Goal: Complete application form

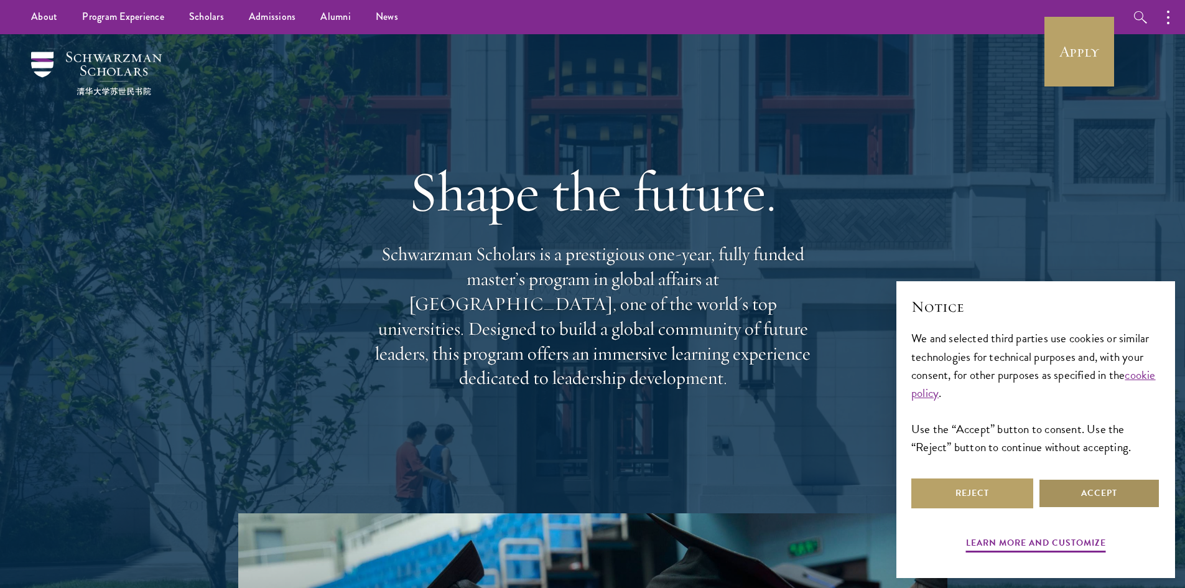
click at [1107, 499] on button "Accept" at bounding box center [1099, 493] width 122 height 30
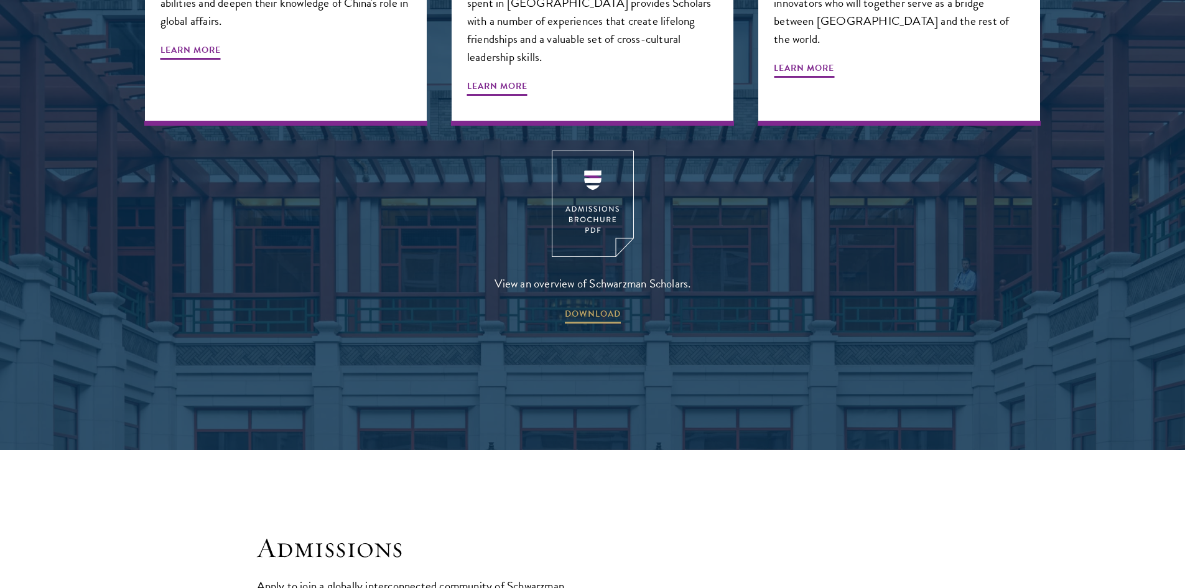
scroll to position [1991, 0]
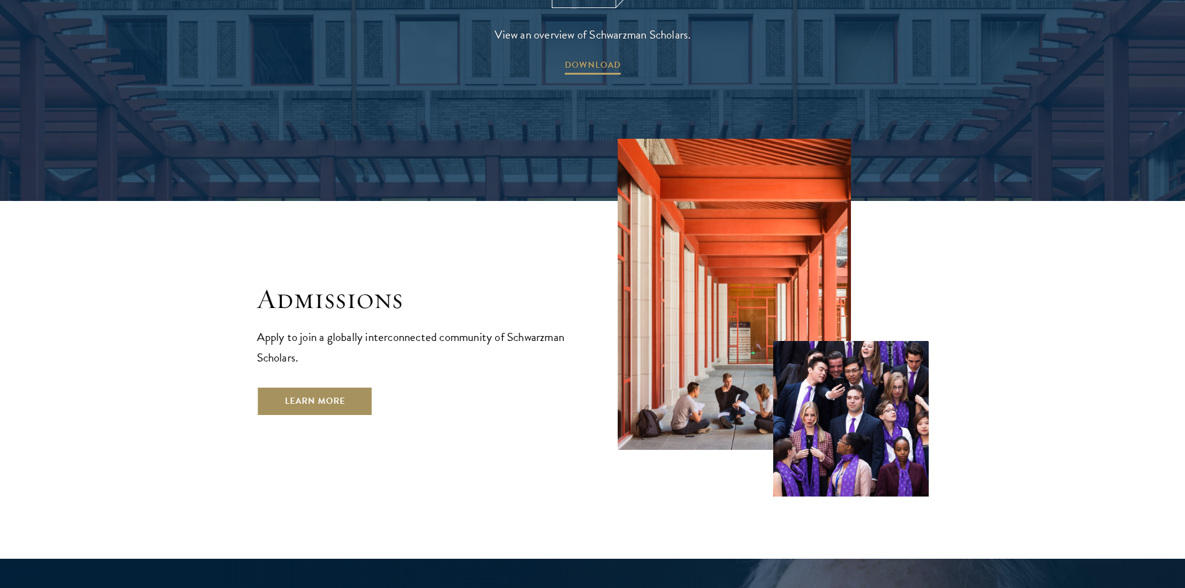
click at [342, 386] on link "Learn More" at bounding box center [315, 401] width 116 height 30
click at [325, 386] on link "Learn More" at bounding box center [315, 401] width 116 height 30
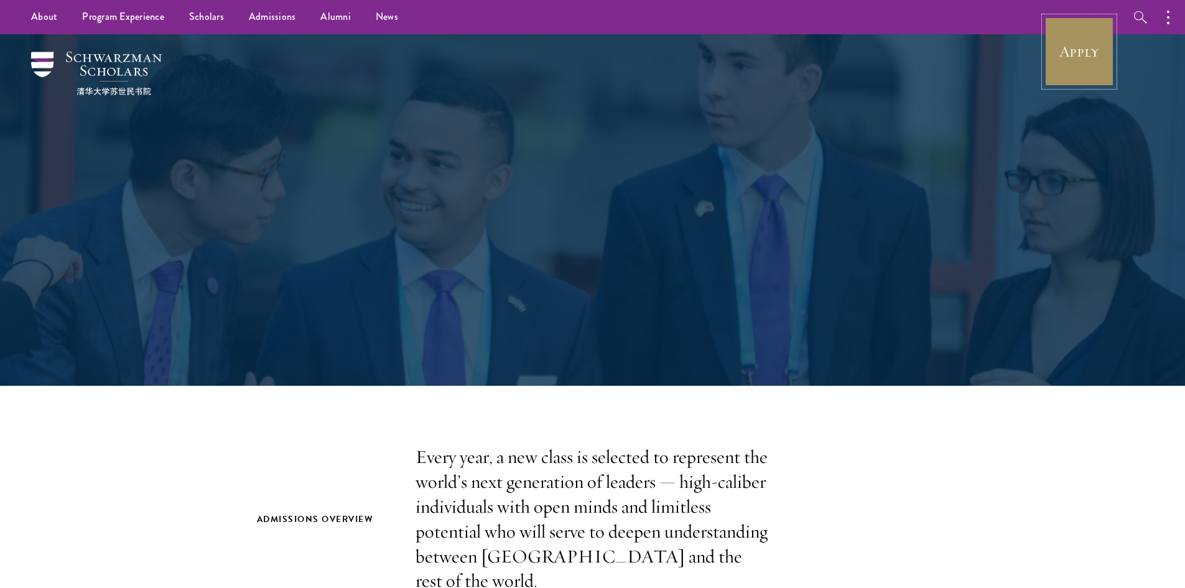
click at [1080, 54] on link "Apply" at bounding box center [1079, 52] width 70 height 70
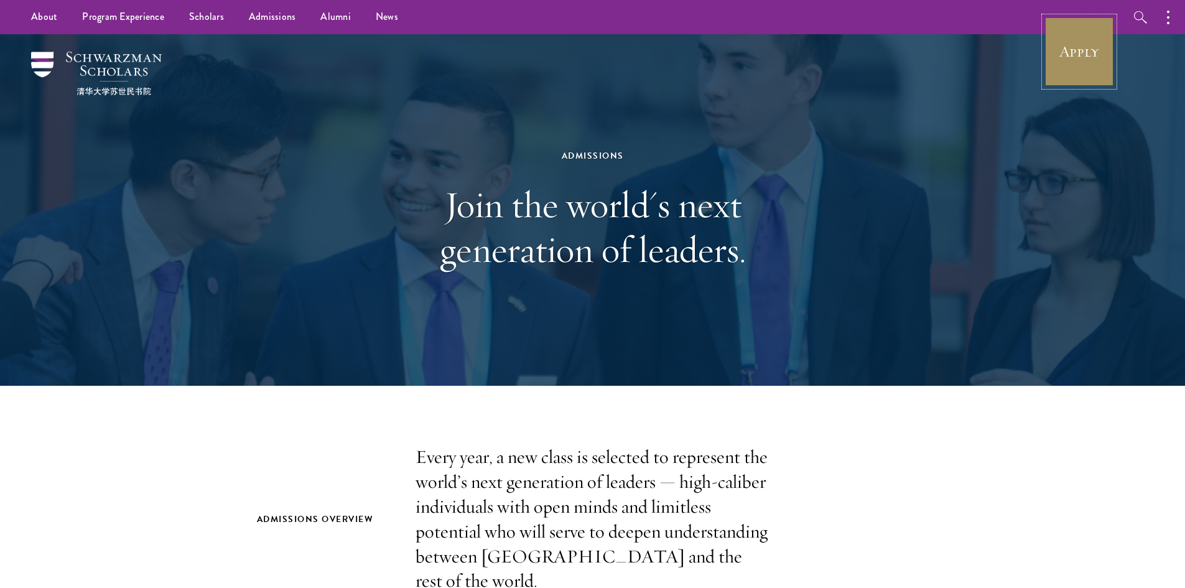
click at [1071, 47] on link "Apply" at bounding box center [1079, 52] width 70 height 70
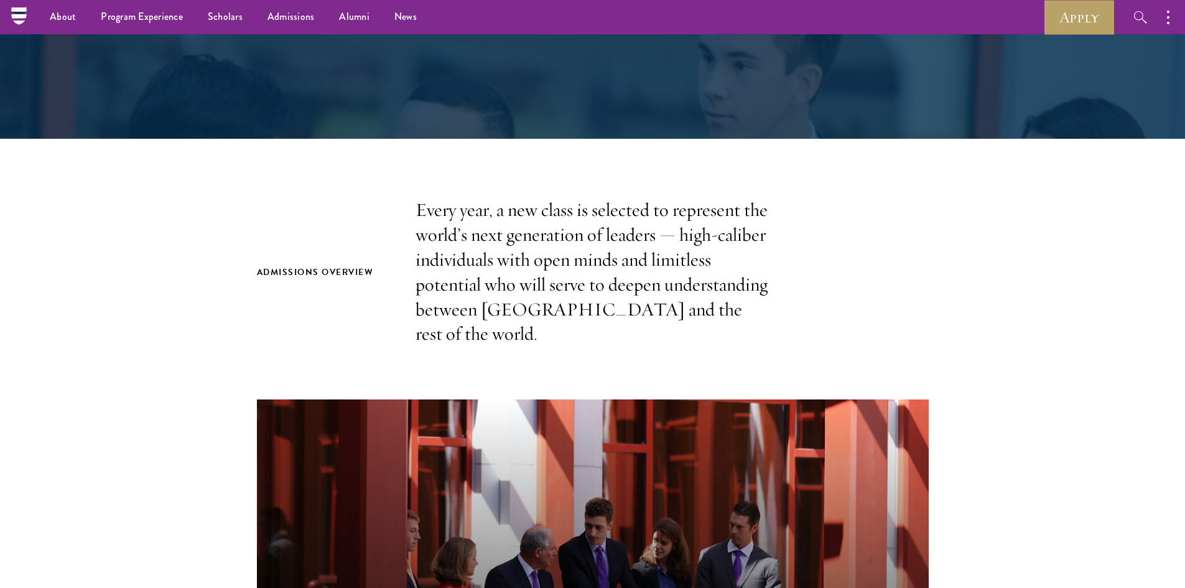
scroll to position [187, 0]
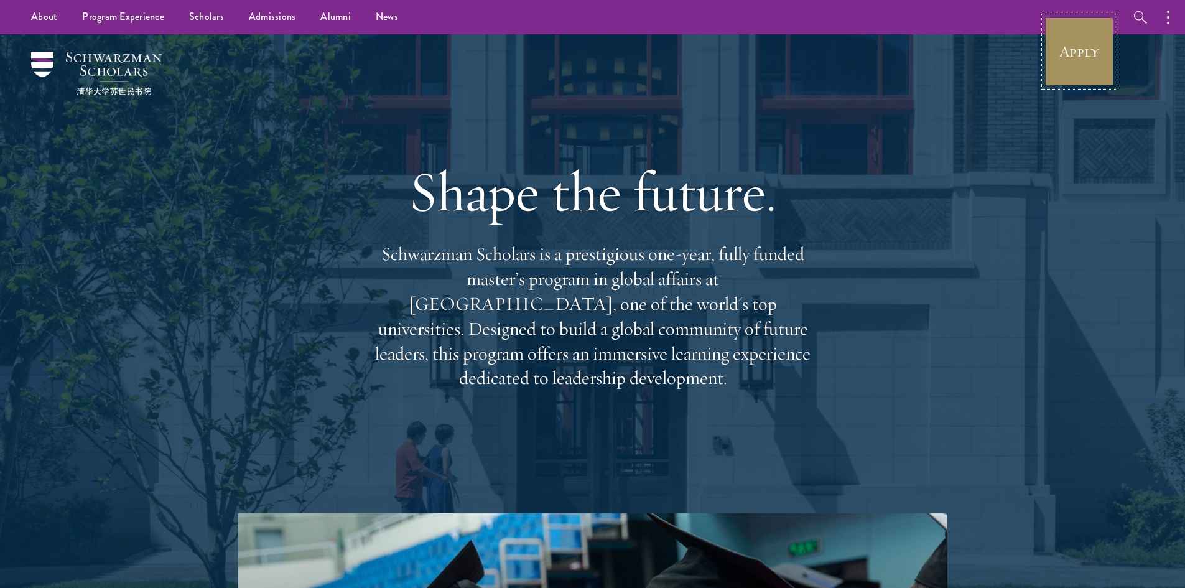
click at [1077, 50] on link "Apply" at bounding box center [1079, 52] width 70 height 70
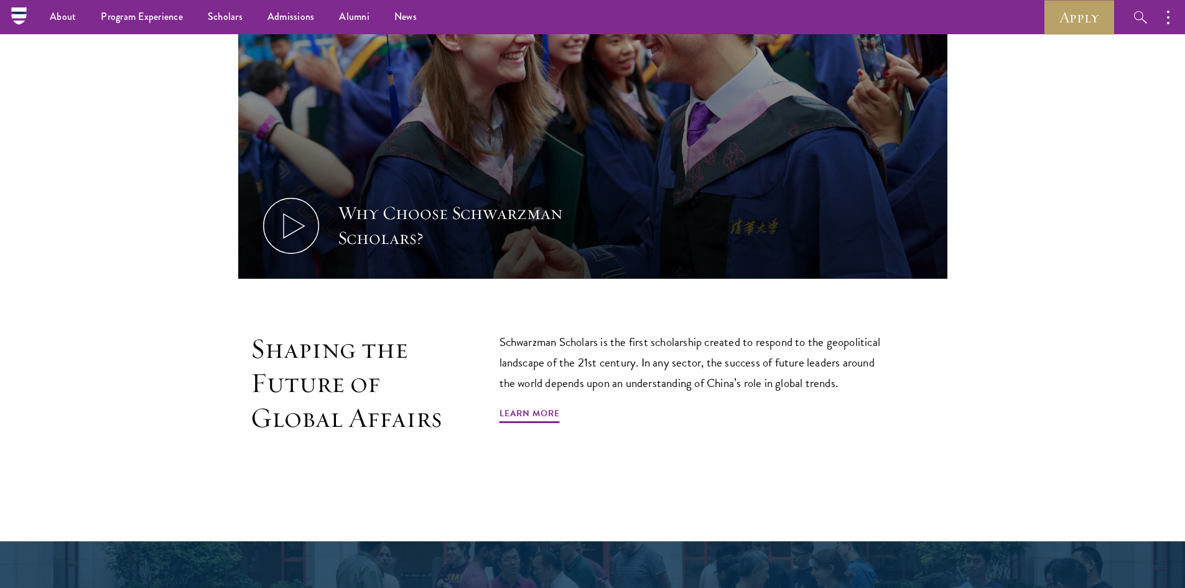
scroll to position [622, 0]
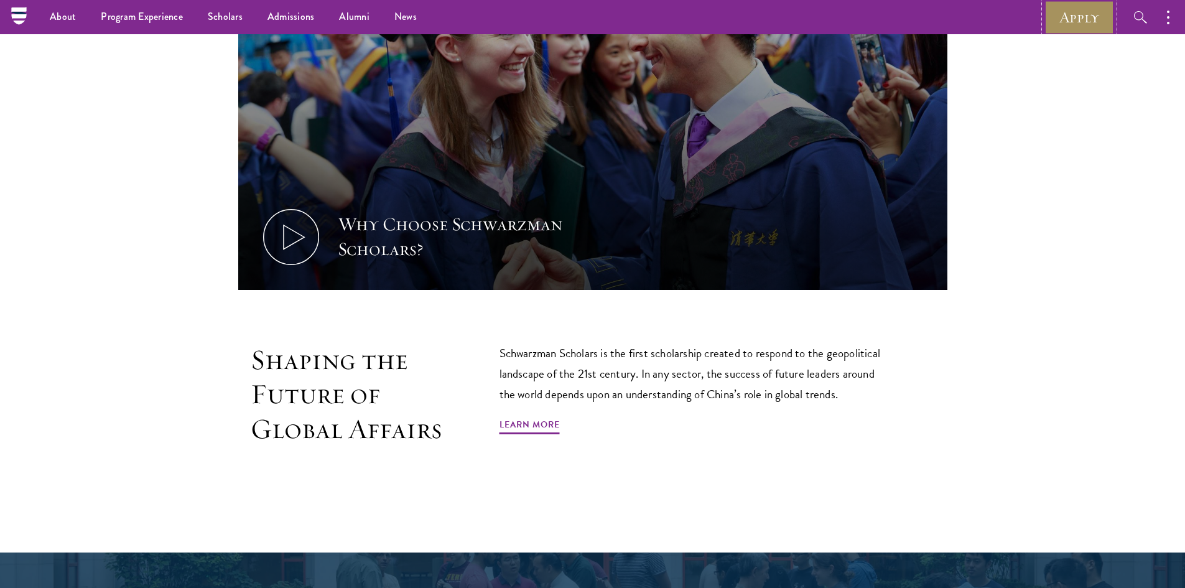
click at [1081, 14] on link "Apply" at bounding box center [1079, 17] width 70 height 34
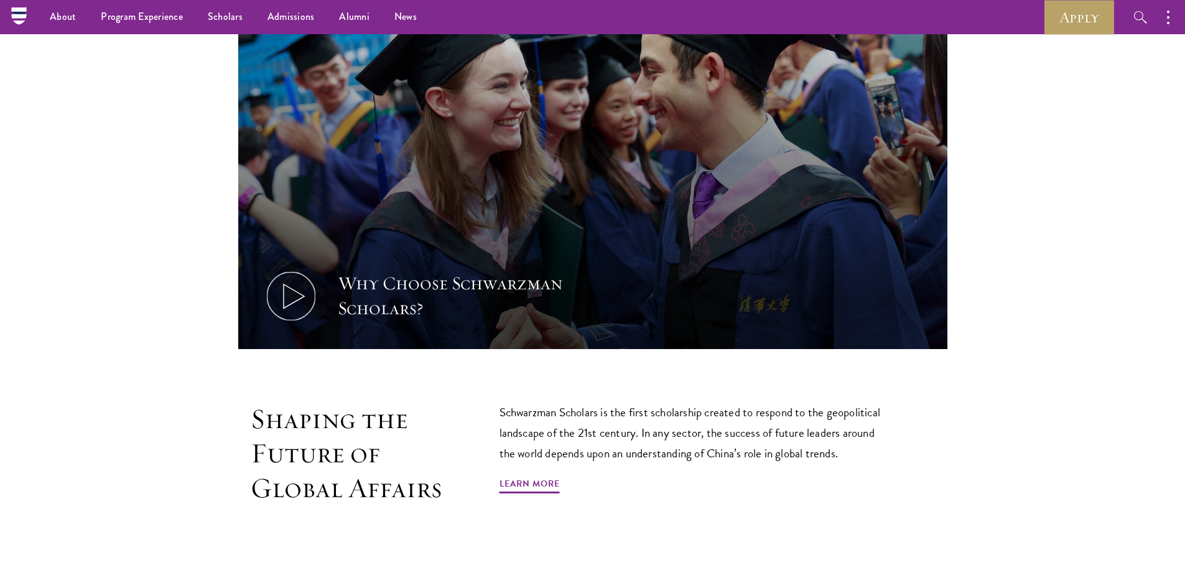
scroll to position [373, 0]
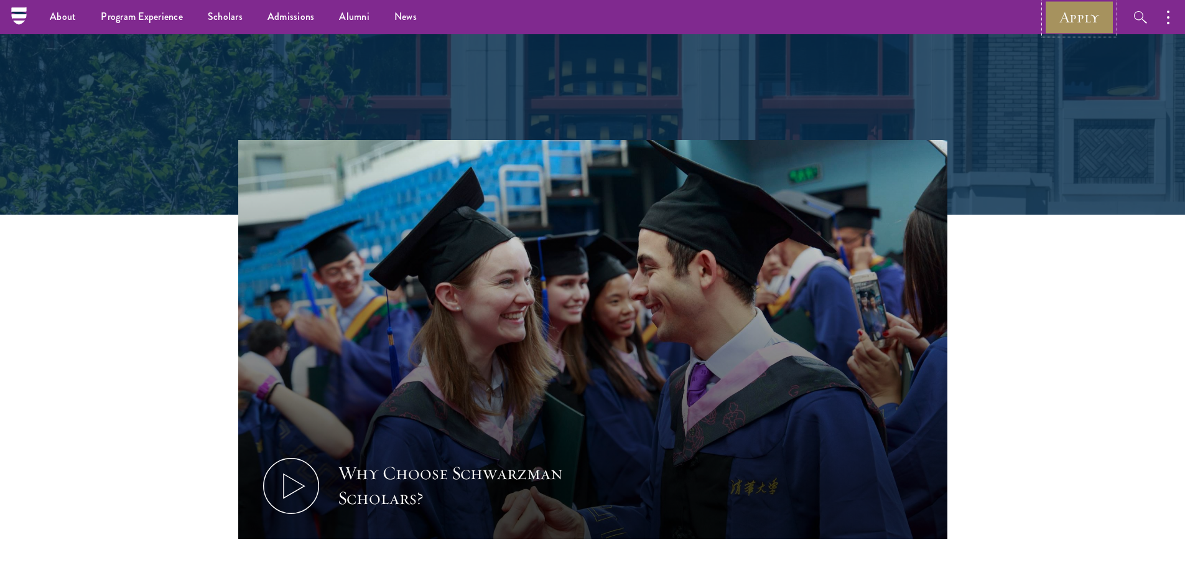
click at [1070, 16] on link "Apply" at bounding box center [1079, 17] width 70 height 34
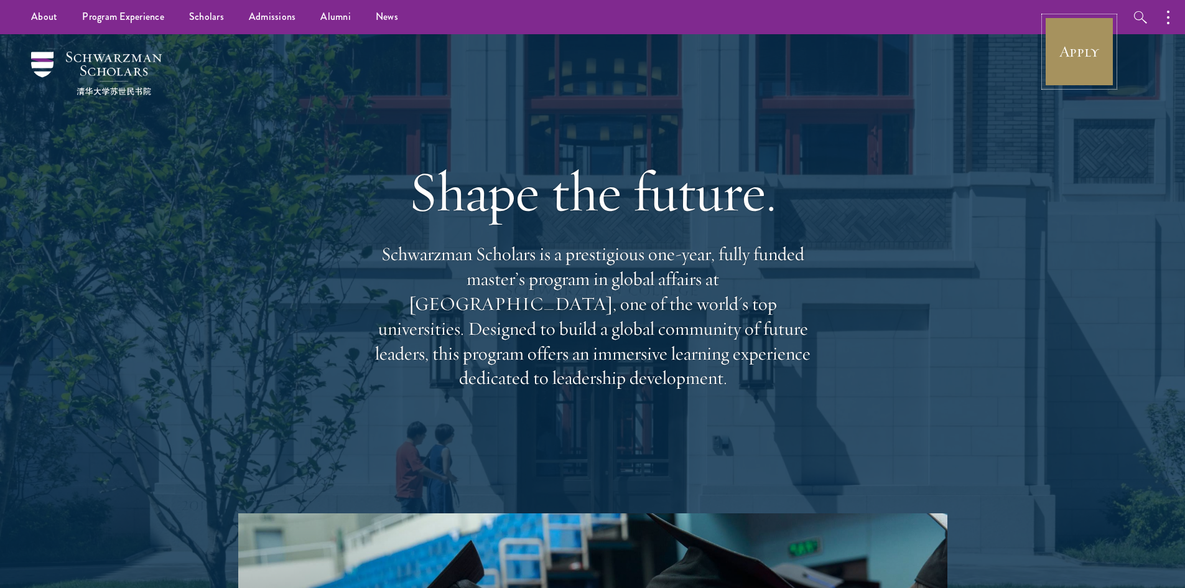
click at [1085, 45] on link "Apply" at bounding box center [1079, 52] width 70 height 70
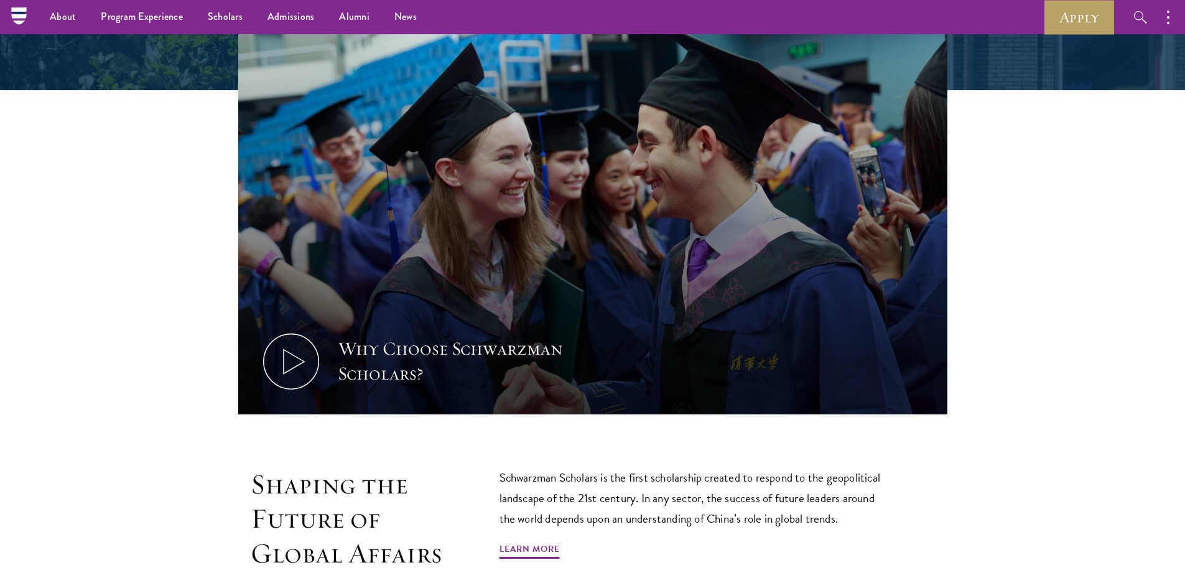
scroll to position [124, 0]
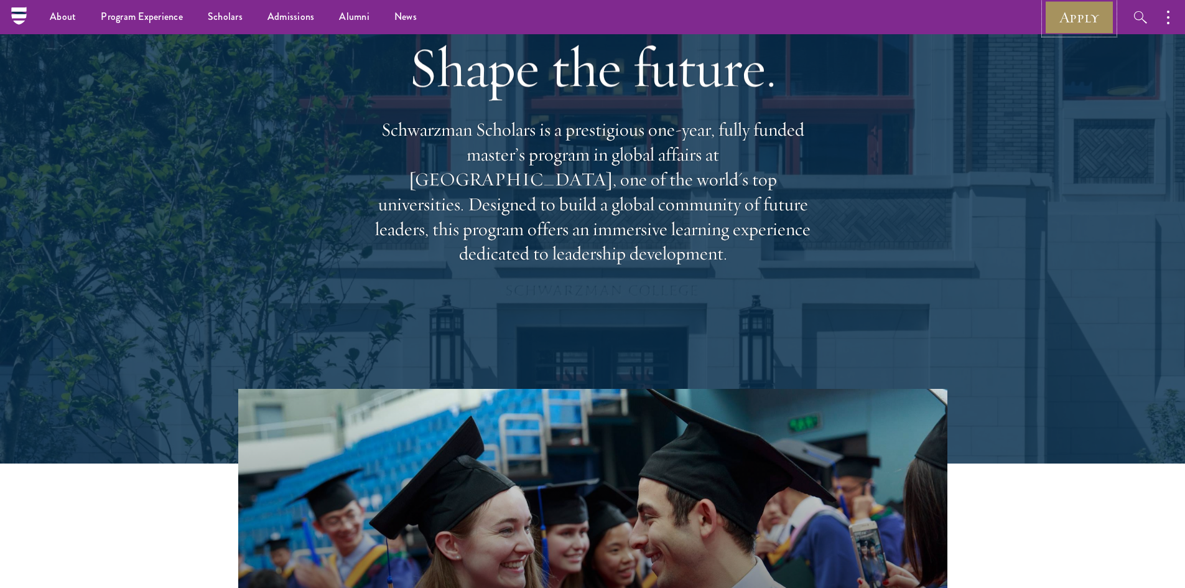
click at [1079, 21] on link "Apply" at bounding box center [1079, 17] width 70 height 34
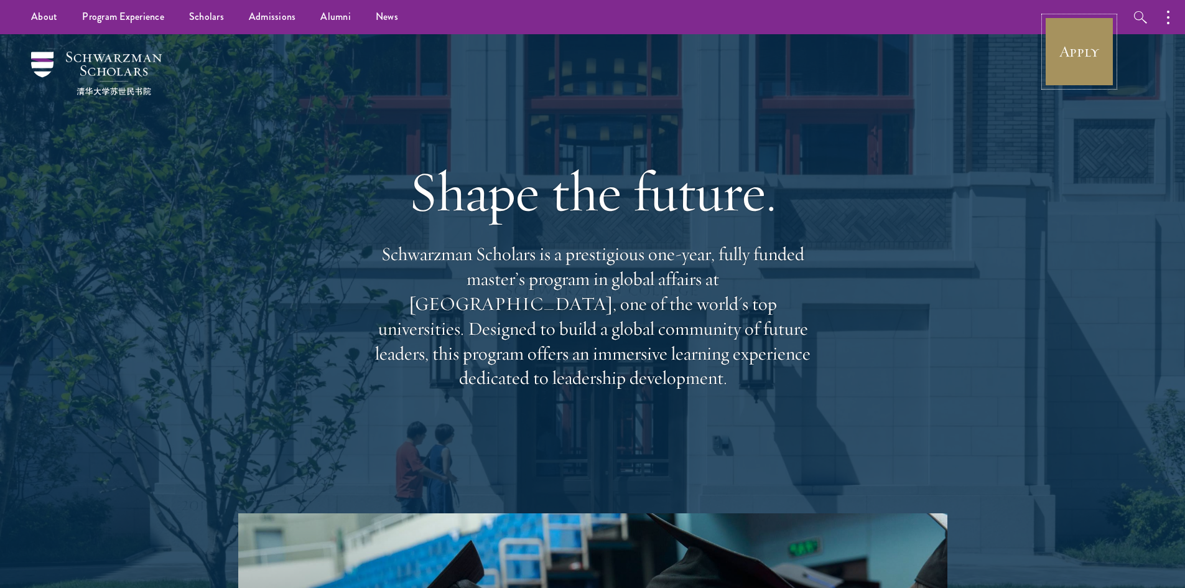
click at [1087, 66] on link "Apply" at bounding box center [1079, 52] width 70 height 70
